Goal: Entertainment & Leisure: Consume media (video, audio)

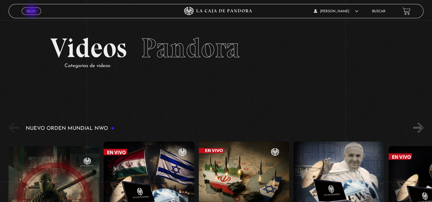
click at [32, 11] on span "Menu" at bounding box center [31, 10] width 9 height 3
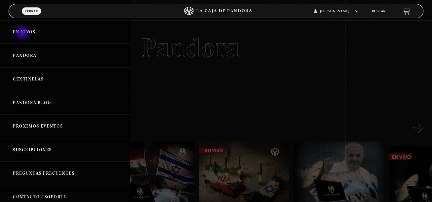
click at [23, 34] on link "En vivos" at bounding box center [65, 32] width 130 height 24
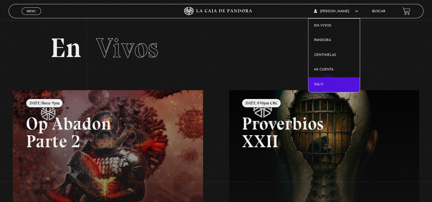
click at [328, 83] on link "Salir" at bounding box center [333, 84] width 51 height 15
